Goal: Participate in discussion: Engage in conversation with other users on a specific topic

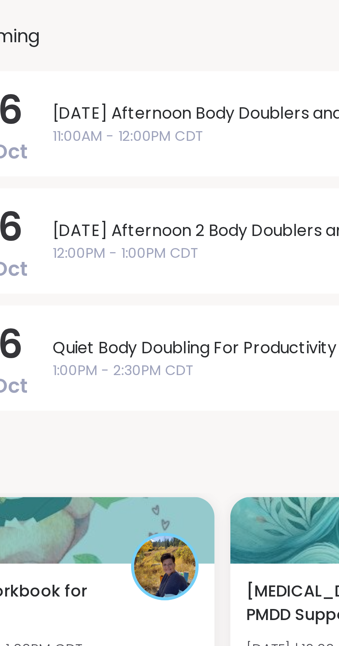
click at [231, 130] on span "11:00AM - 12:00PM CDT" at bounding box center [252, 131] width 131 height 7
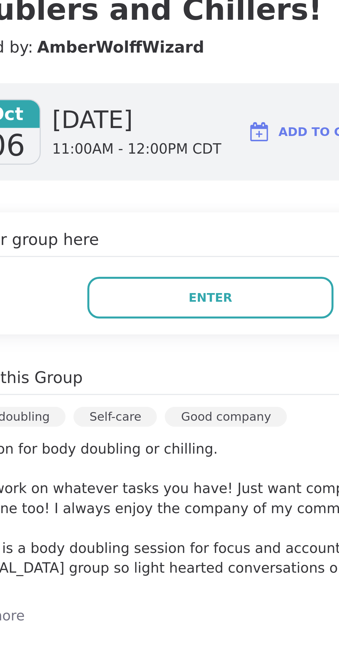
click at [244, 187] on span "Enter" at bounding box center [241, 188] width 15 height 6
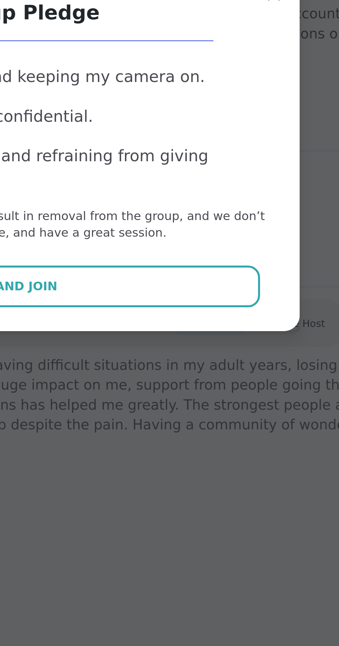
click at [213, 355] on p "Remember that violation of any rule may result in removal from the group, and w…" at bounding box center [169, 349] width 185 height 12
click at [219, 378] on button "Agree and Join" at bounding box center [170, 370] width 180 height 15
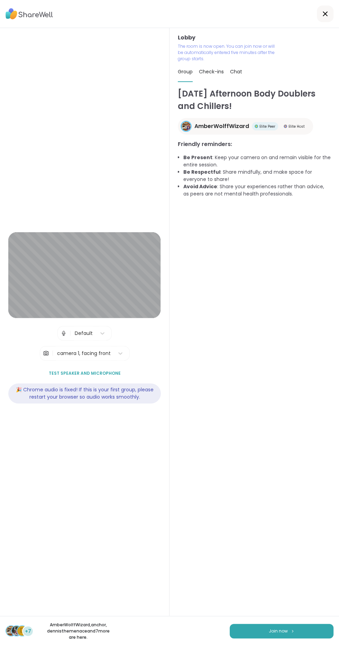
scroll to position [10, 0]
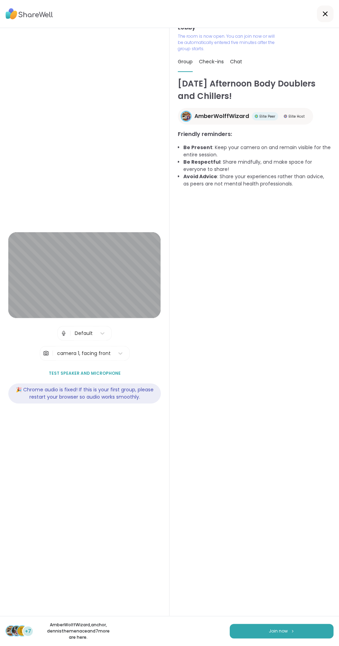
click at [278, 631] on span "Join now" at bounding box center [278, 631] width 19 height 6
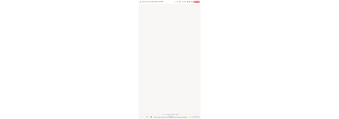
scroll to position [0, 0]
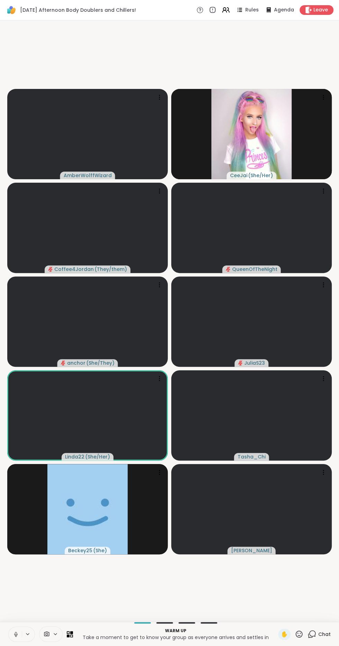
click at [28, 634] on icon at bounding box center [27, 633] width 3 height 1
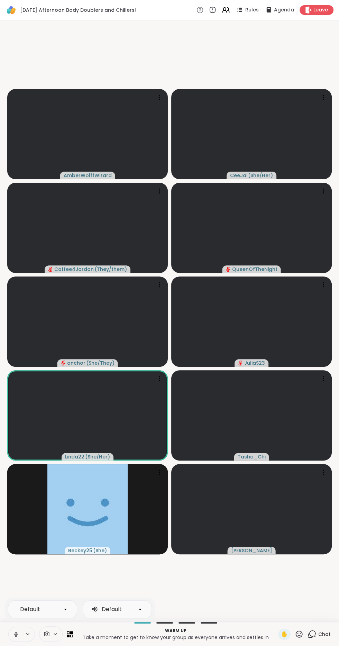
click at [20, 637] on button at bounding box center [15, 634] width 13 height 15
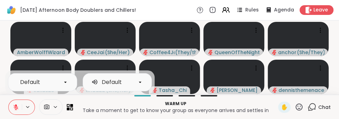
click at [16, 107] on icon at bounding box center [15, 106] width 5 height 5
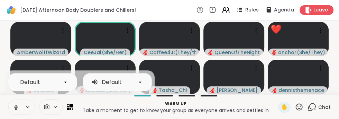
click at [9, 108] on button at bounding box center [15, 107] width 13 height 15
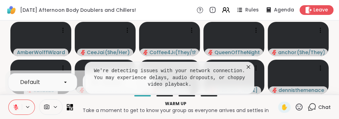
click at [10, 109] on button at bounding box center [15, 107] width 13 height 15
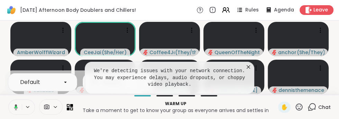
click at [9, 113] on button at bounding box center [15, 107] width 14 height 15
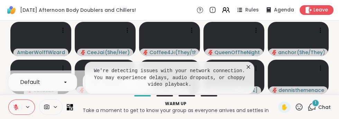
click at [256, 66] on icon at bounding box center [256, 66] width 1 height 1
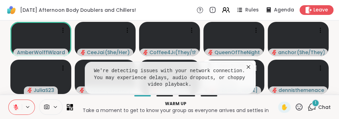
click at [251, 66] on icon at bounding box center [248, 66] width 7 height 7
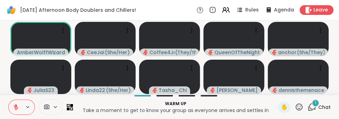
click at [16, 107] on icon at bounding box center [15, 106] width 5 height 5
click at [313, 106] on icon at bounding box center [311, 106] width 9 height 9
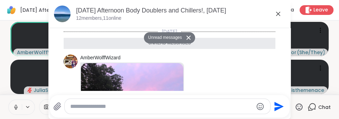
scroll to position [124, 0]
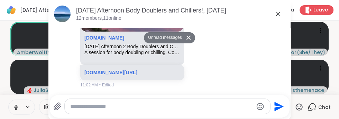
click at [314, 105] on icon at bounding box center [311, 106] width 9 height 9
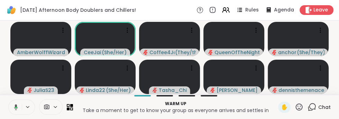
click at [327, 107] on span "Chat" at bounding box center [324, 106] width 12 height 7
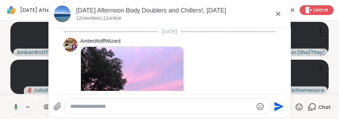
scroll to position [107, 0]
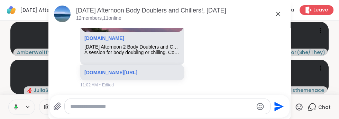
click at [103, 73] on link "[DOMAIN_NAME][URL]" at bounding box center [110, 73] width 53 height 6
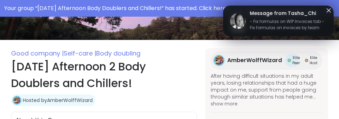
scroll to position [127, 0]
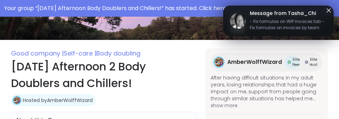
click at [220, 62] on img at bounding box center [218, 61] width 9 height 9
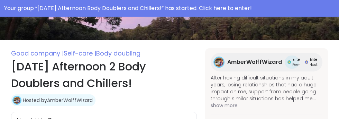
type textarea "*"
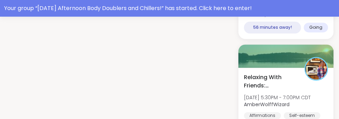
scroll to position [742, 0]
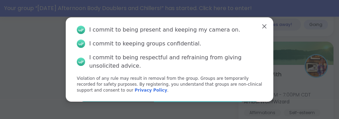
click at [187, 110] on button "Agree" at bounding box center [170, 108] width 180 height 15
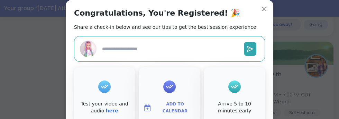
type textarea "*"
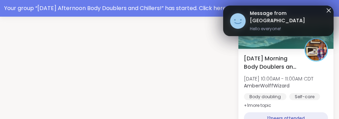
scroll to position [884, 0]
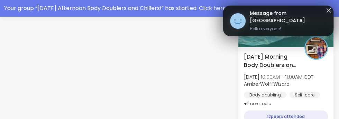
click at [297, 18] on span "Message from [GEOGRAPHIC_DATA]" at bounding box center [288, 17] width 77 height 15
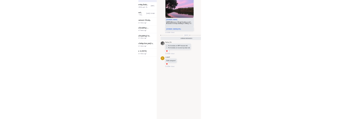
scroll to position [1, 0]
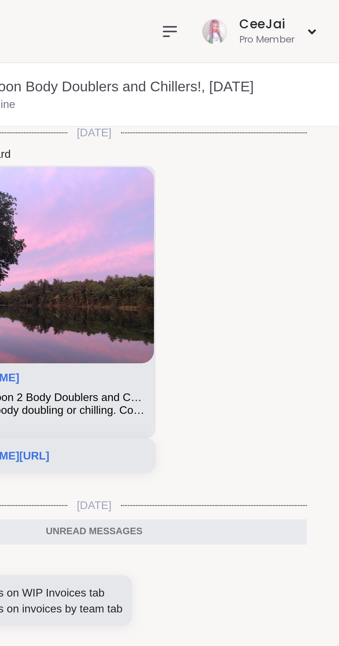
click at [263, 13] on icon at bounding box center [264, 14] width 8 height 8
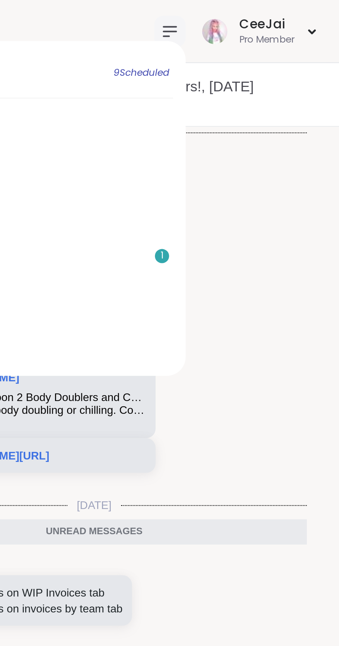
click at [264, 13] on icon at bounding box center [265, 14] width 6 height 4
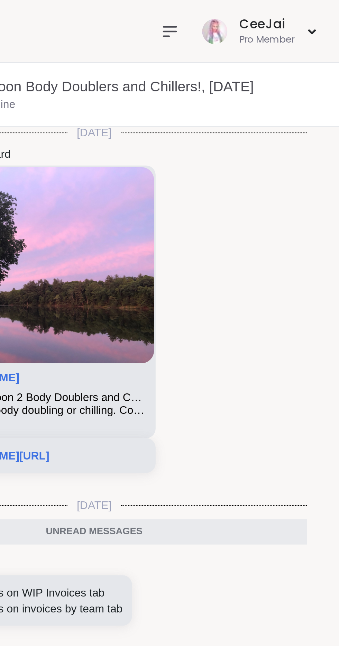
click at [264, 13] on icon at bounding box center [265, 14] width 6 height 4
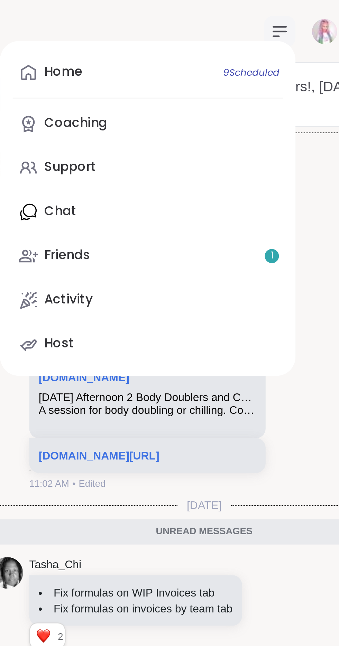
click at [181, 34] on link "Home 9 Scheduled" at bounding box center [206, 32] width 119 height 17
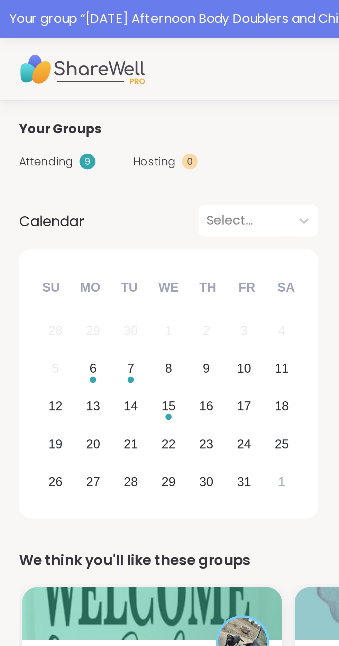
click at [22, 68] on span "Attending" at bounding box center [20, 70] width 24 height 7
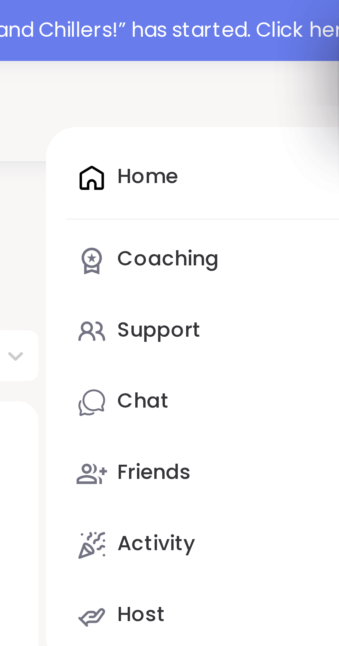
click at [175, 48] on div "Home 9 Scheduled Coaching Support Chat 3 Friends 1 Activity Host" at bounding box center [207, 108] width 130 height 147
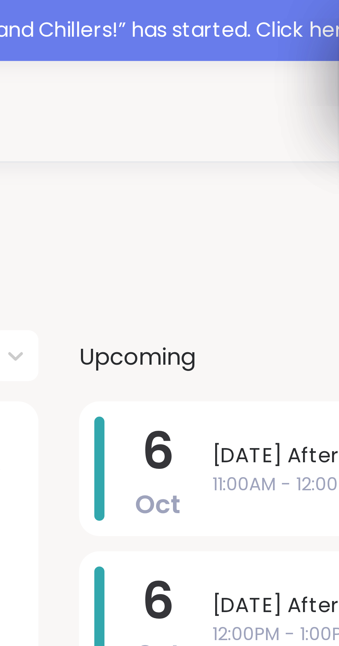
click at [205, 129] on span "11:00AM - 12:00PM CDT" at bounding box center [252, 131] width 131 height 7
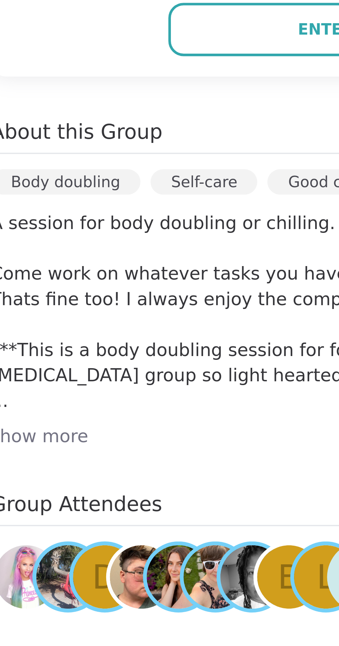
click at [233, 189] on button "Enter" at bounding box center [242, 188] width 86 height 15
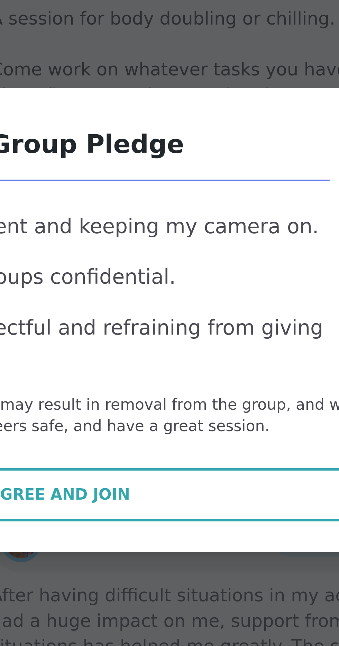
click at [192, 355] on p "Remember that violation of any rule may result in removal from the group, and w…" at bounding box center [169, 349] width 185 height 12
click at [191, 378] on button "Agree and Join" at bounding box center [170, 370] width 180 height 15
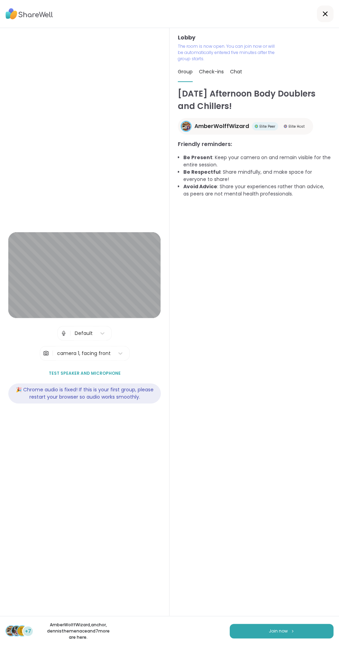
click at [280, 638] on button "Join now" at bounding box center [282, 630] width 104 height 15
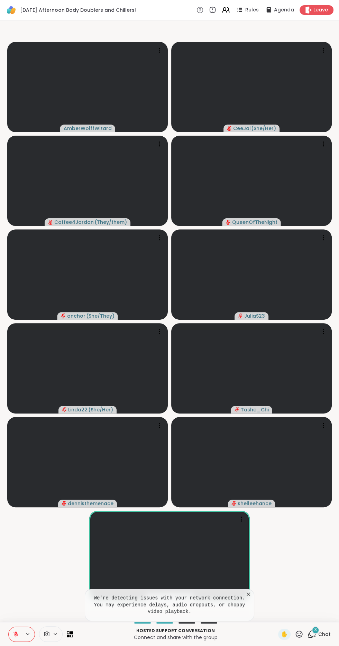
click at [16, 637] on button at bounding box center [15, 634] width 13 height 15
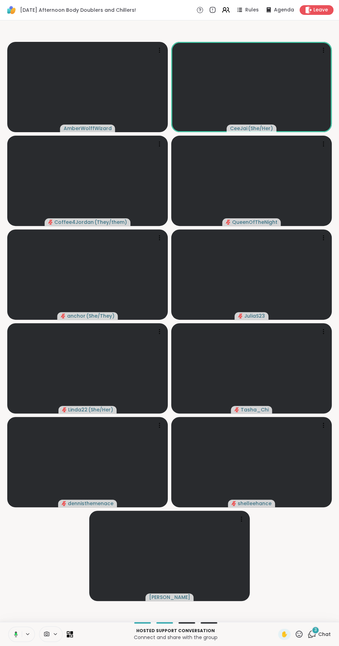
click at [28, 634] on icon at bounding box center [27, 633] width 3 height 1
click at [15, 638] on button at bounding box center [15, 634] width 13 height 15
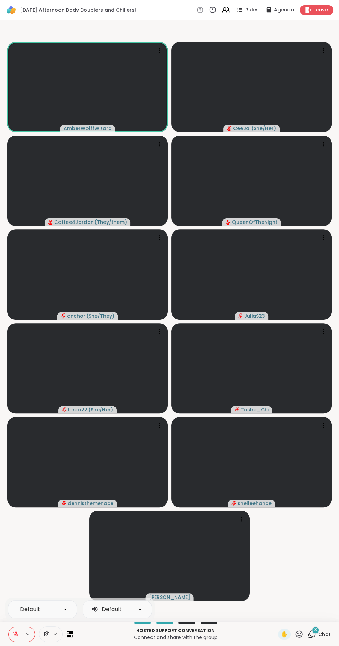
click at [16, 634] on icon at bounding box center [15, 633] width 5 height 5
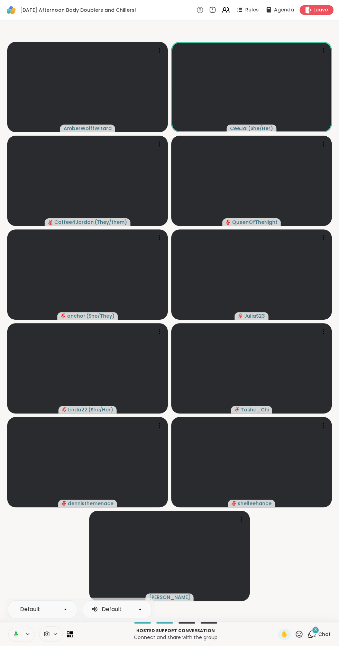
click at [21, 637] on button at bounding box center [15, 634] width 14 height 15
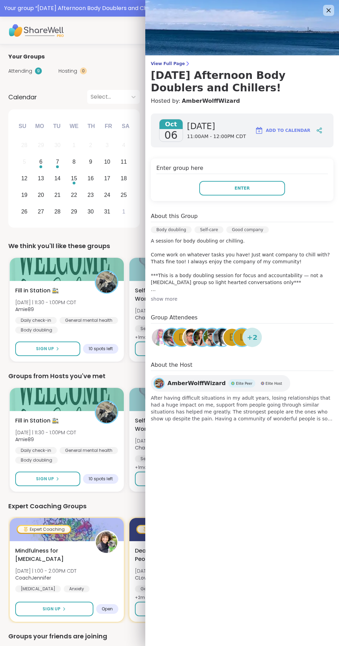
click at [243, 188] on span "Enter" at bounding box center [241, 188] width 15 height 6
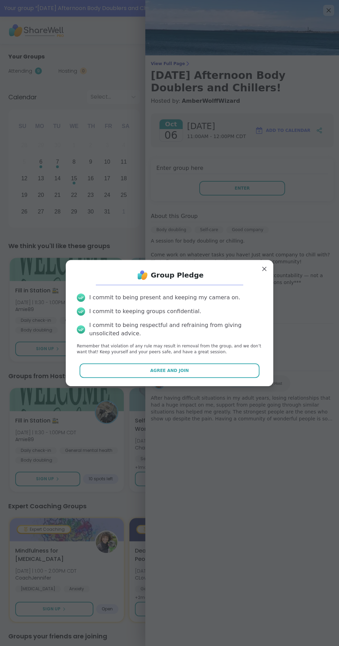
click at [181, 369] on span "Agree and Join" at bounding box center [169, 370] width 39 height 6
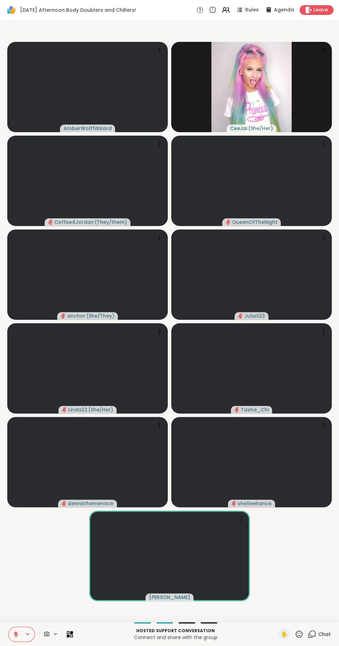
click at [17, 638] on button at bounding box center [15, 634] width 13 height 15
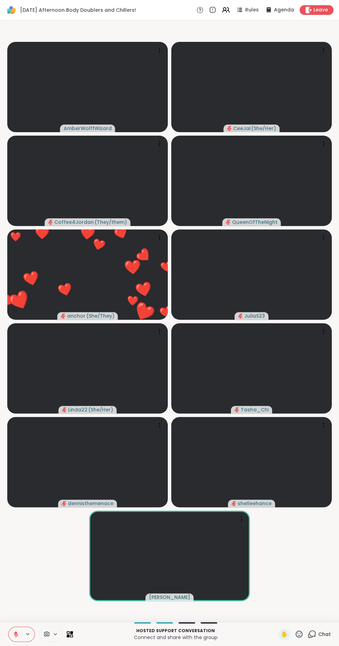
click at [323, 637] on span "Chat" at bounding box center [324, 633] width 12 height 7
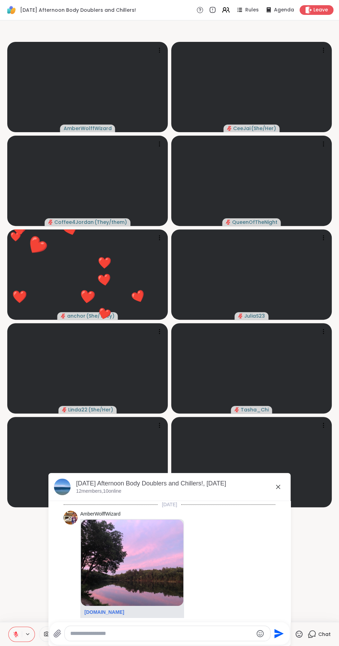
scroll to position [283, 0]
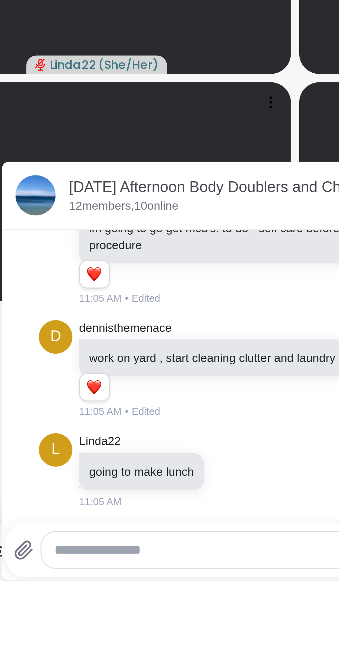
click at [104, 637] on textarea "Type your message" at bounding box center [161, 633] width 183 height 7
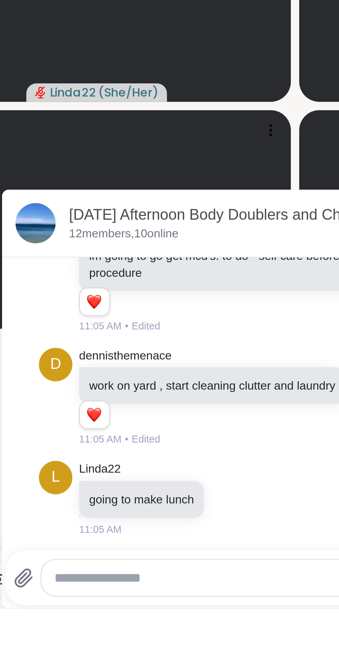
scroll to position [0, 0]
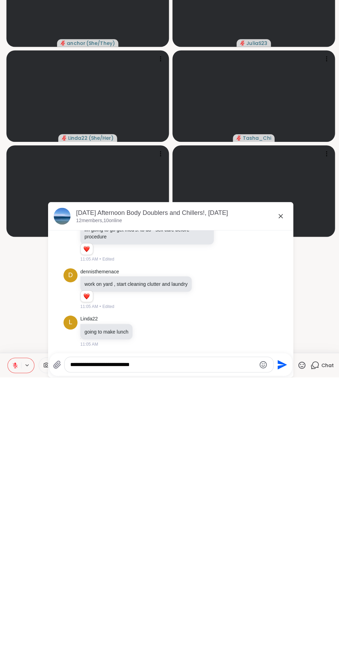
type textarea "**********"
click at [285, 634] on button "Send" at bounding box center [279, 633] width 16 height 16
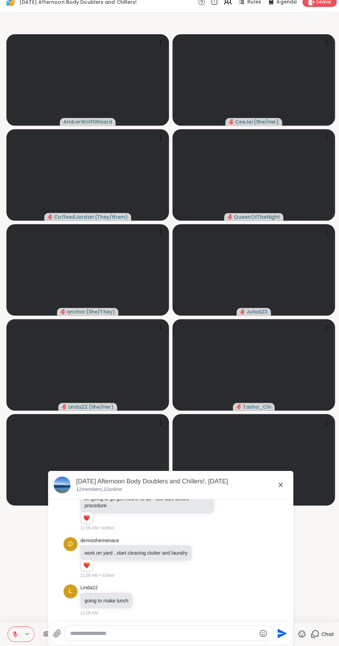
scroll to position [320, 0]
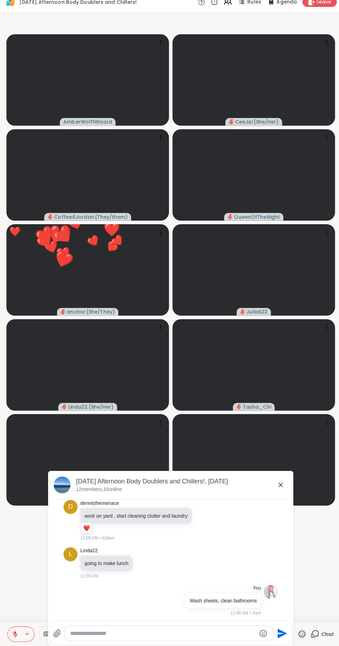
click at [275, 488] on icon at bounding box center [278, 486] width 8 height 8
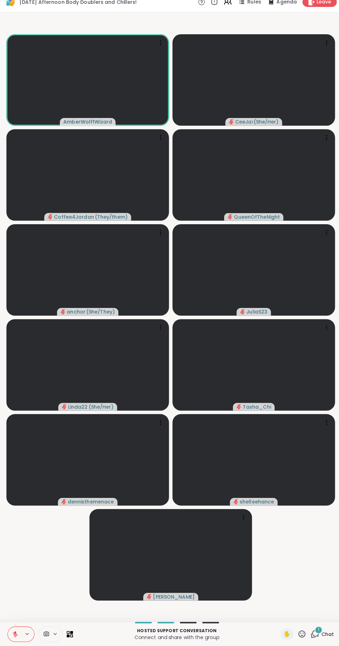
click at [16, 634] on icon at bounding box center [15, 633] width 5 height 5
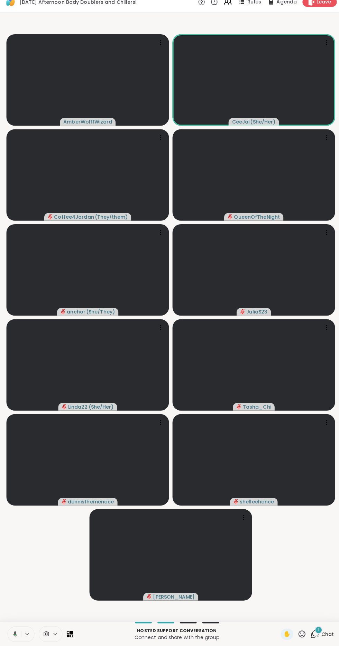
click at [15, 634] on icon at bounding box center [15, 634] width 6 height 6
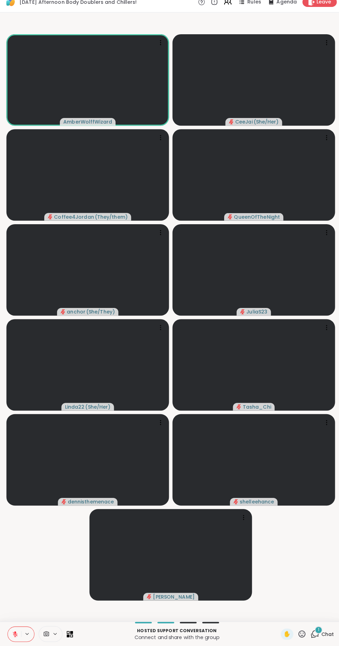
click at [28, 634] on icon at bounding box center [27, 633] width 3 height 1
click at [16, 635] on icon at bounding box center [16, 634] width 6 height 6
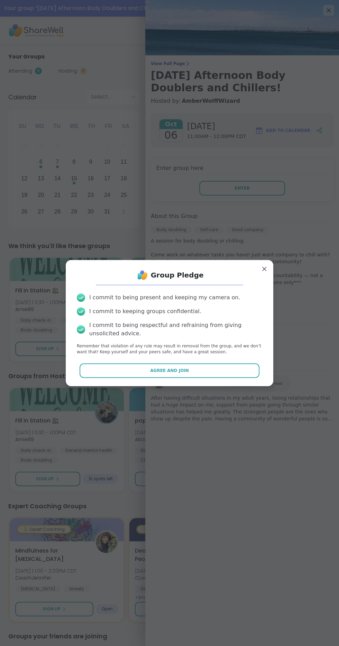
click at [195, 374] on button "Agree and Join" at bounding box center [170, 370] width 180 height 15
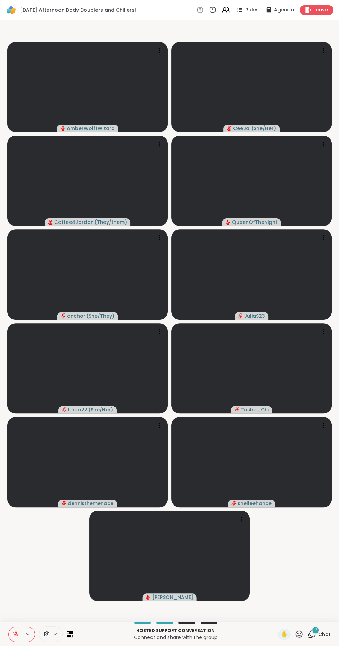
click at [324, 634] on span "Chat" at bounding box center [324, 633] width 12 height 7
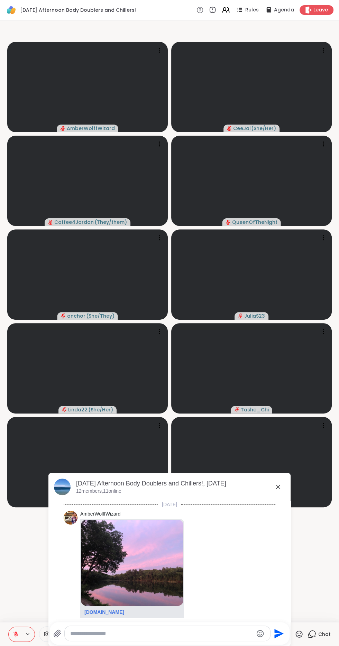
scroll to position [456, 0]
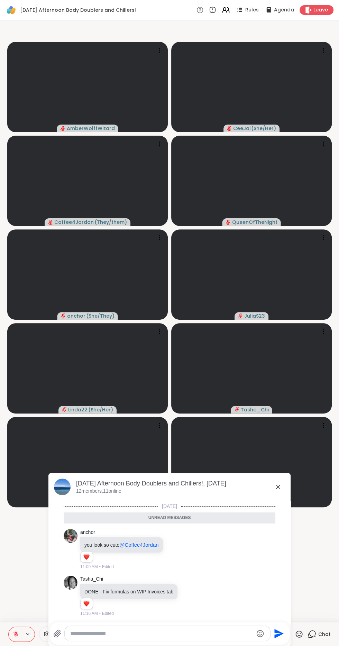
click at [280, 496] on div "[DATE] Afternoon Body Doublers and Chillers!, [DATE] members, 11 online" at bounding box center [169, 487] width 242 height 28
click at [278, 487] on icon at bounding box center [278, 486] width 4 height 4
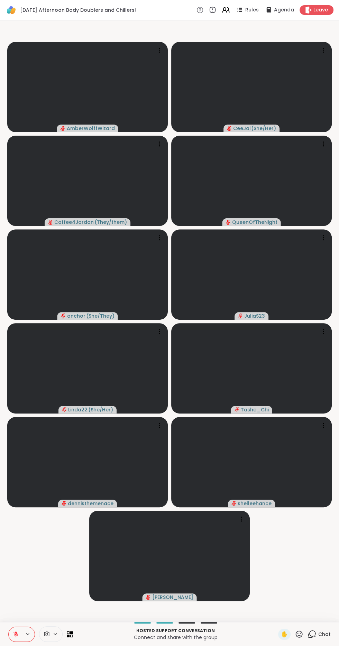
click at [324, 634] on span "Chat" at bounding box center [324, 633] width 12 height 7
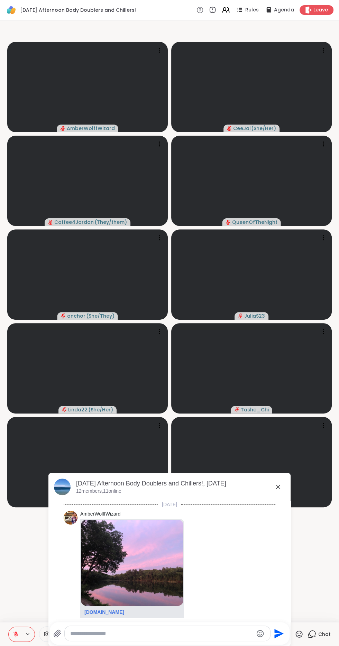
scroll to position [433, 0]
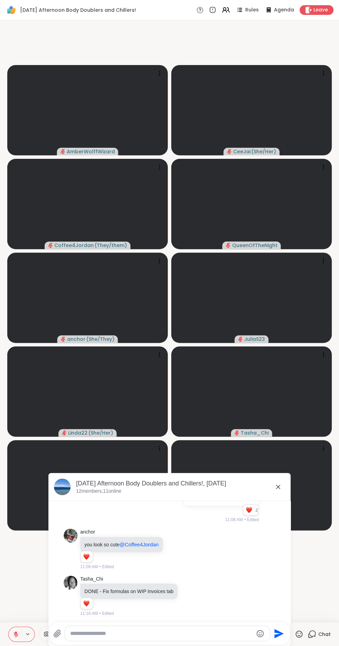
click at [278, 489] on icon at bounding box center [278, 486] width 4 height 4
